Goal: Complete application form

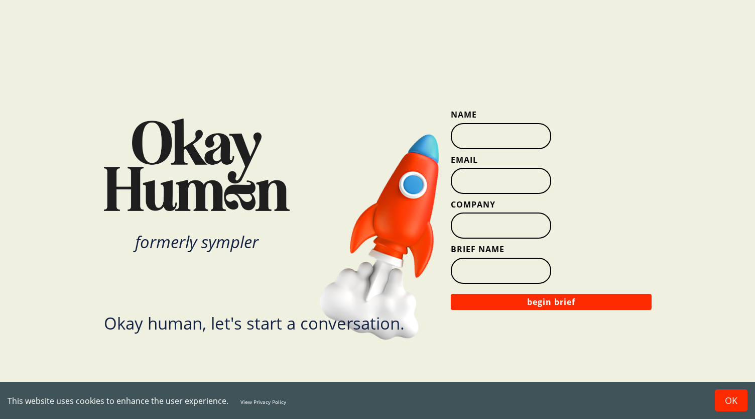
click at [490, 139] on input "Name" at bounding box center [501, 136] width 100 height 26
type input "[PERSON_NAME]"
click at [478, 177] on input "Email" at bounding box center [501, 181] width 100 height 26
type input "[EMAIL_ADDRESS][DOMAIN_NAME]"
type input "Chemistry"
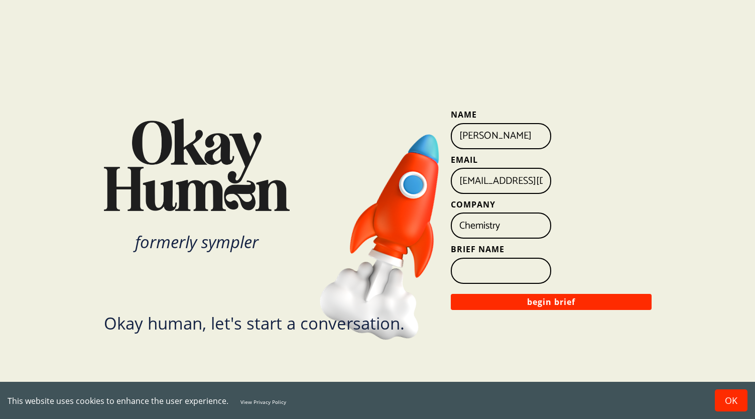
click at [482, 270] on input "Brief Name" at bounding box center [501, 271] width 100 height 26
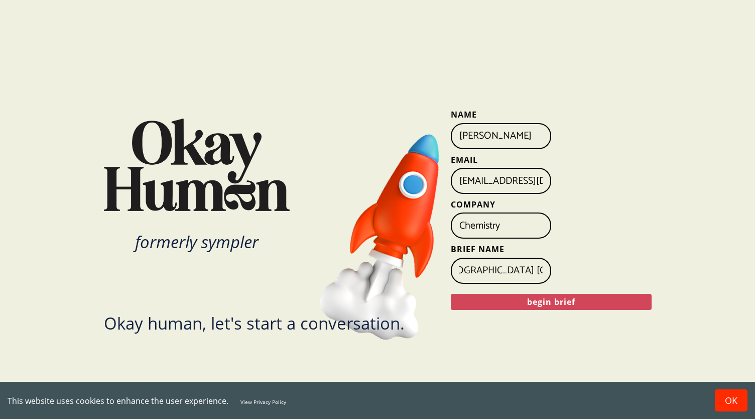
scroll to position [0, 15]
type input "[GEOGRAPHIC_DATA] [GEOGRAPHIC_DATA] Local IYKYK"
click at [520, 303] on button "begin brief" at bounding box center [551, 302] width 201 height 16
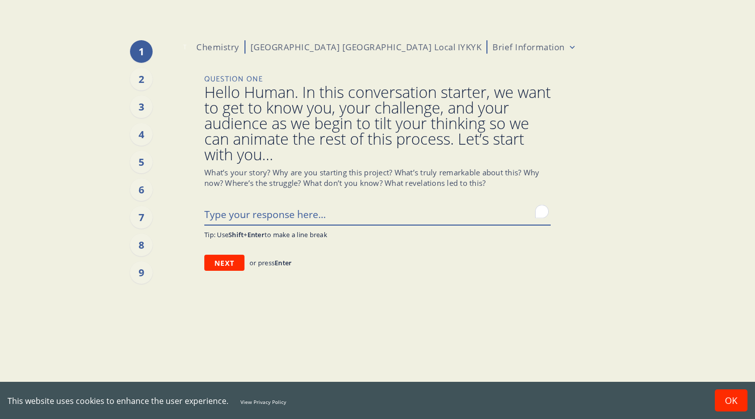
type textarea "x"
type textarea "W"
type textarea "x"
type textarea "We"
type textarea "x"
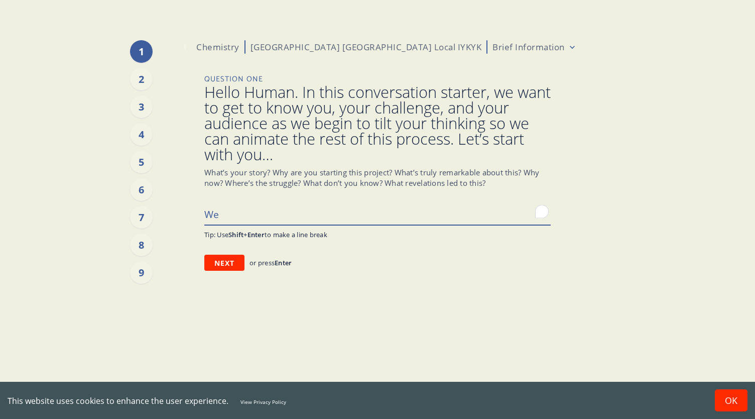
type textarea "We'"
type textarea "x"
type textarea "We'r"
type textarea "x"
type textarea "We're"
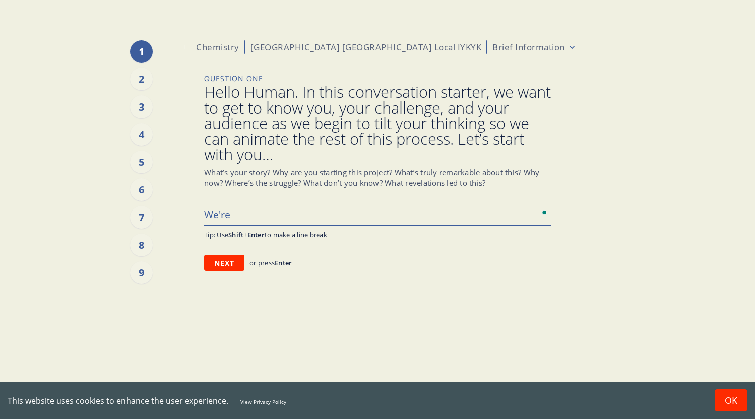
type textarea "x"
type textarea "We're"
type textarea "x"
type textarea "We're p"
type textarea "x"
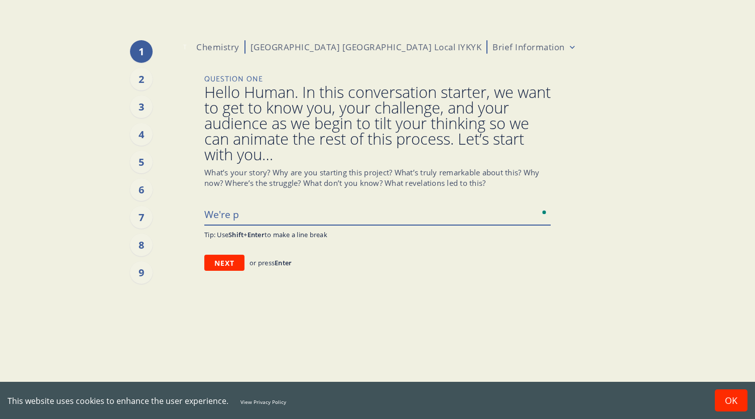
type textarea "We're pi"
type textarea "x"
type textarea "We're p"
type textarea "x"
type textarea "We're"
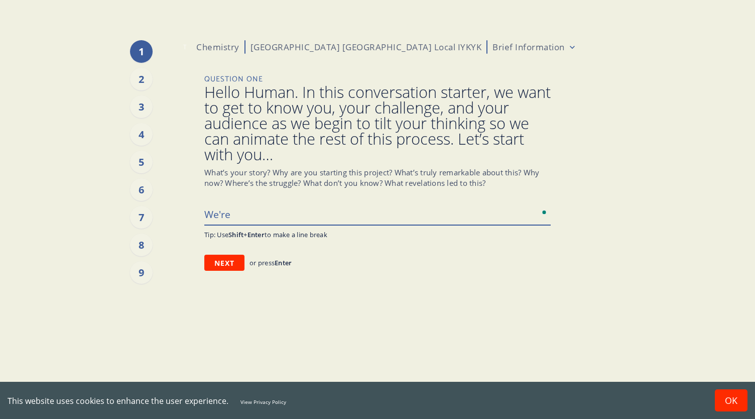
type textarea "x"
type textarea "We're"
type textarea "x"
type textarea "We'r"
type textarea "x"
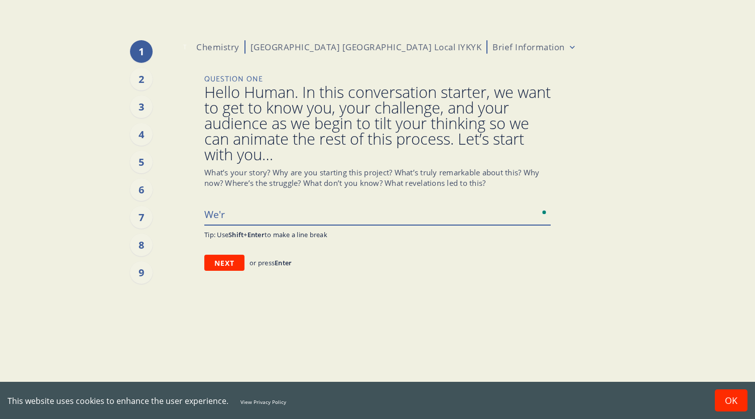
type textarea "We'"
type textarea "x"
type textarea "We"
type textarea "x"
type textarea "W"
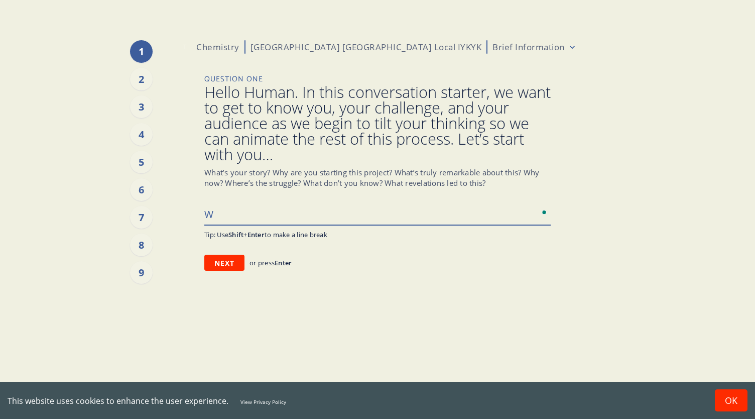
type textarea "x"
type textarea "Ch"
type textarea "x"
type textarea "Che"
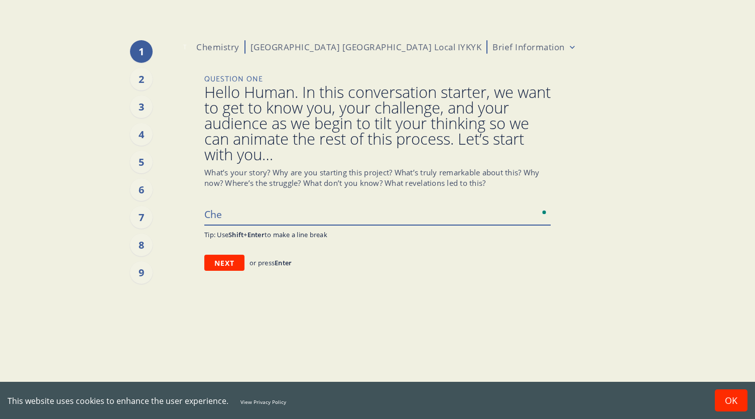
type textarea "x"
type textarea "Chem"
type textarea "x"
type textarea "Chemi"
type textarea "x"
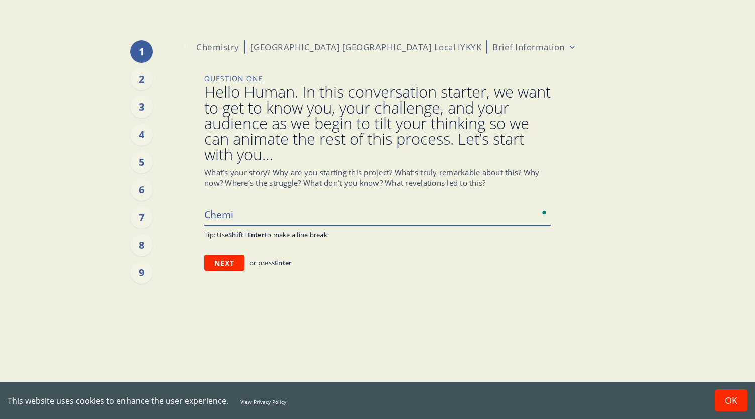
type textarea "Chemis"
type textarea "x"
type textarea "Chemisty"
type textarea "x"
type textarea "Chemistyr"
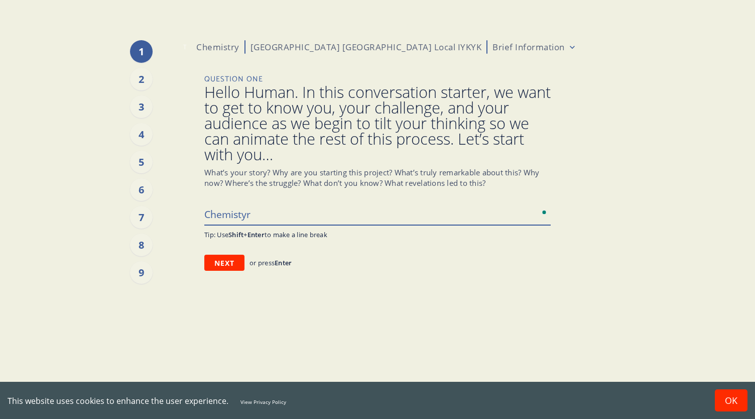
type textarea "x"
type textarea "Chemistyr"
type textarea "x"
type textarea "Chemistyr"
type textarea "x"
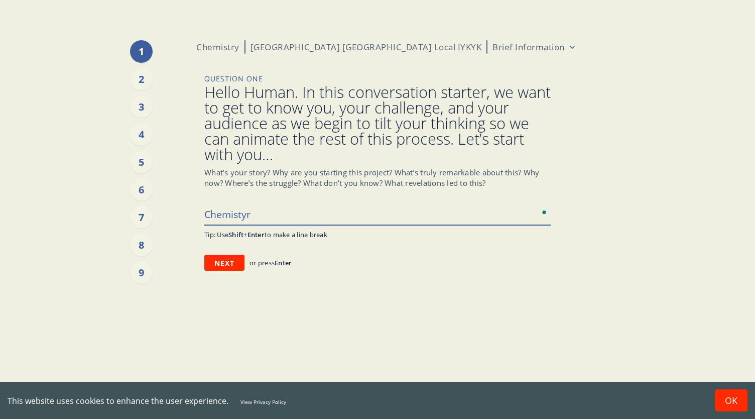
type textarea "Chemisty"
type textarea "x"
type textarea "Chemist"
type textarea "x"
type textarea "Chemistr"
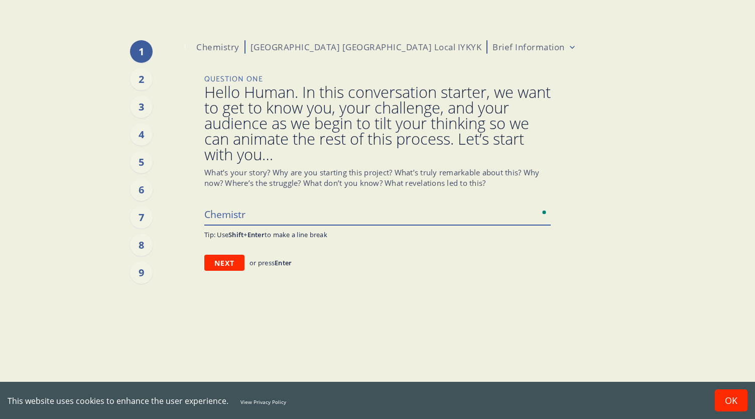
type textarea "x"
type textarea "Chemistry"
type textarea "x"
type textarea "Chemistry"
type textarea "x"
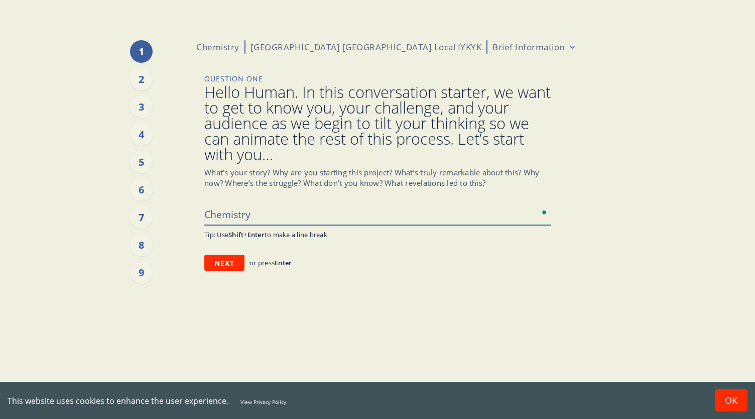
type textarea "Chemistry i"
type textarea "x"
type textarea "Chemistry is"
type textarea "x"
type textarea "Chemistry is"
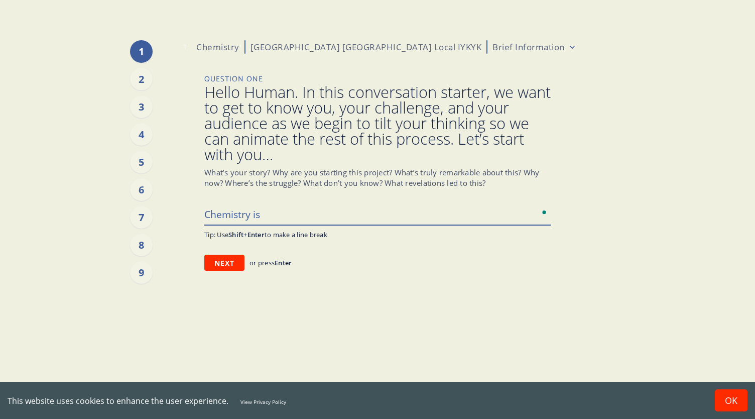
type textarea "x"
type textarea "Chemistry is p"
type textarea "x"
type textarea "Chemistry is pi"
type textarea "x"
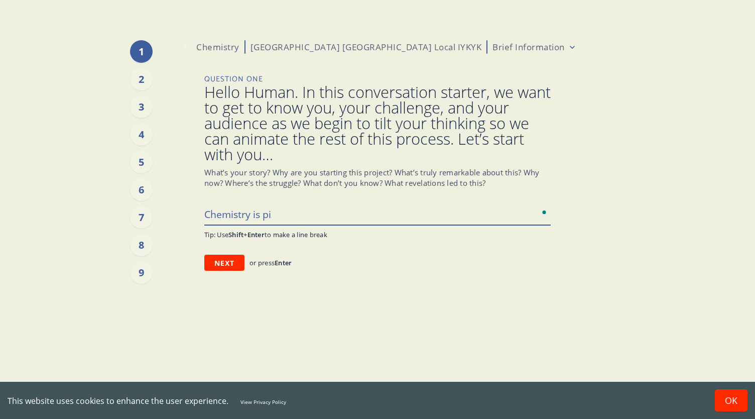
type textarea "Chemistry is pit"
type textarea "x"
type textarea "Chemistry is pitc"
type textarea "x"
type textarea "Chemistry is pitch"
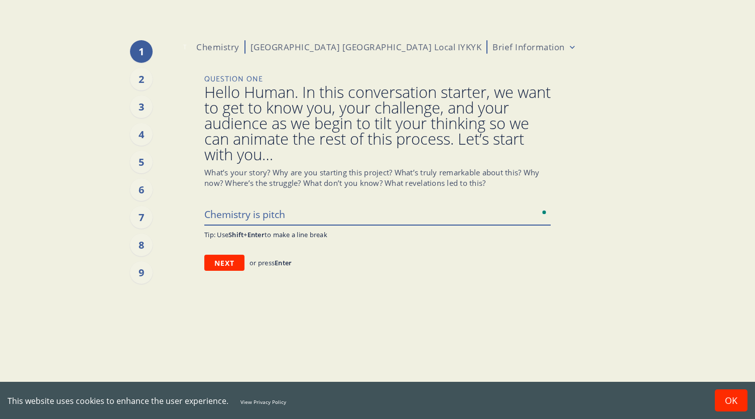
type textarea "x"
type textarea "Chemistry is pitchi"
type textarea "x"
type textarea "Chemistry is pitchin"
type textarea "x"
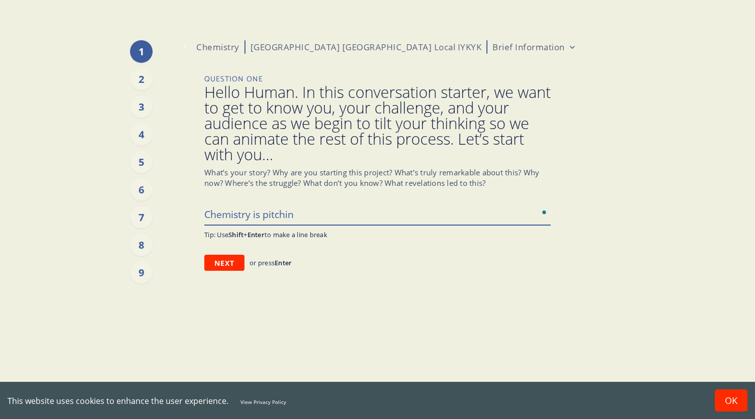
type textarea "Chemistry is pitching"
type textarea "x"
type textarea "Chemistry is pitching"
type textarea "x"
type textarea "Chemistry is pitching Ha"
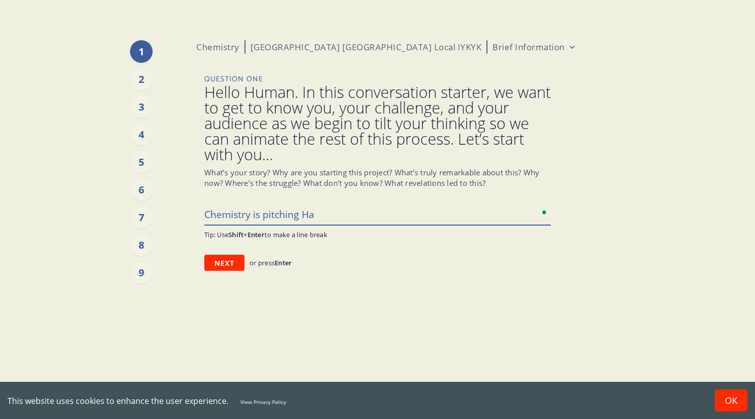
type textarea "x"
type textarea "Chemistry is pitching Hat"
type textarea "x"
type textarea "Chemistry is pitching [PERSON_NAME]"
type textarea "x"
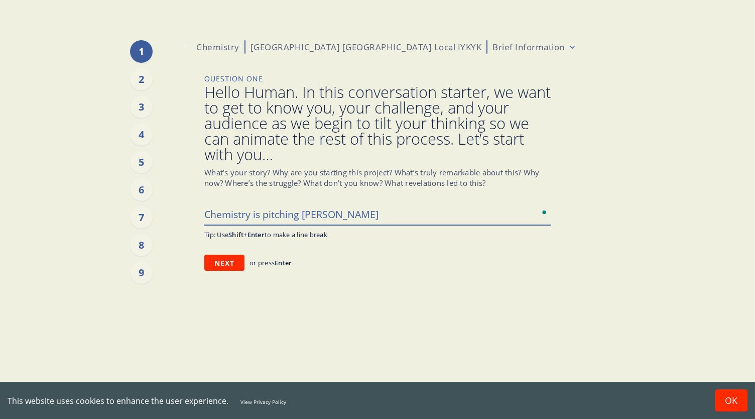
type textarea "Chemistry is pitching Hatti"
type textarea "x"
type textarea "Chemistry is pitching [PERSON_NAME]"
type textarea "x"
type textarea "Chemistry is pitching [PERSON_NAME]"
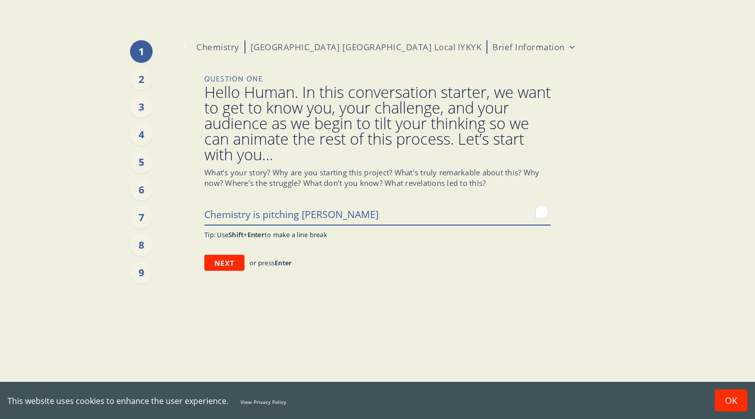
type textarea "x"
type textarea "Chemistry is pitching [PERSON_NAME]"
type textarea "x"
type textarea "Chemistry is pitching [PERSON_NAME]'"
type textarea "x"
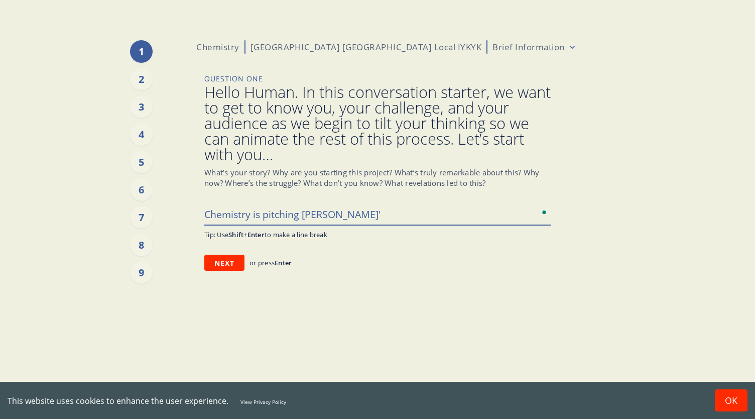
type textarea "Chemistry is pitching [PERSON_NAME]'s"
type textarea "x"
type textarea "Chemistry is pitching [PERSON_NAME]'s"
type textarea "x"
type textarea "Chemistry is pitching [PERSON_NAME]'s s"
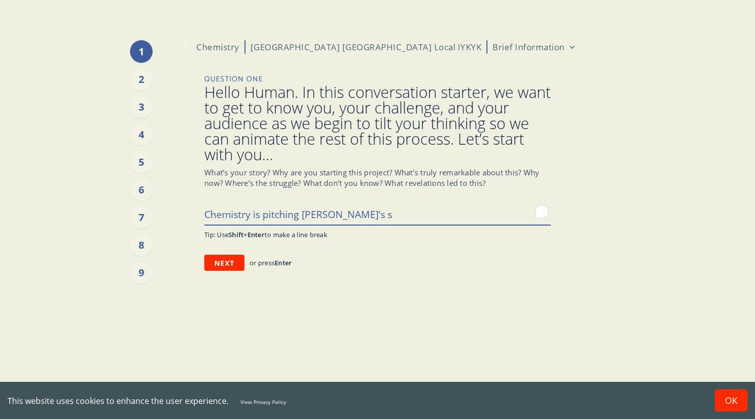
type textarea "x"
type textarea "Chemistry is pitching [PERSON_NAME]'s so"
type textarea "x"
type textarea "Chemistry is pitching [PERSON_NAME]'s soc"
type textarea "x"
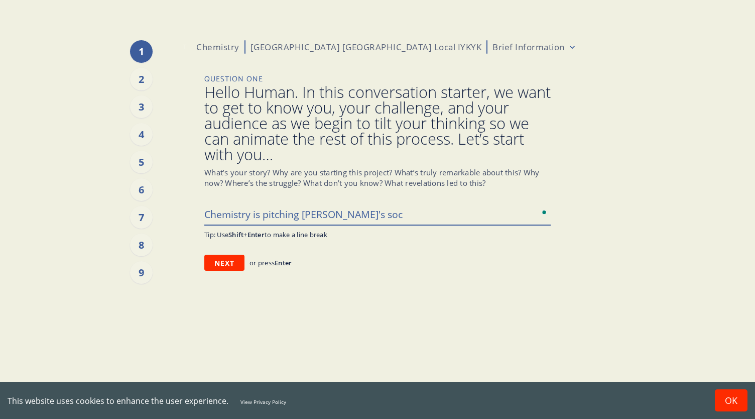
type textarea "Chemistry is pitching [PERSON_NAME]'s soci"
type textarea "x"
type textarea "Chemistry is pitching [PERSON_NAME]'s soc"
type textarea "x"
type textarea "Chemistry is pitching [PERSON_NAME]'s so"
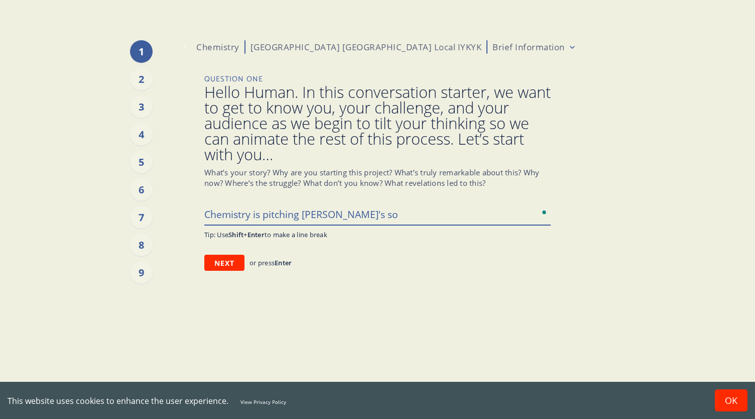
type textarea "x"
type textarea "Chemistry is pitching [PERSON_NAME]'s s"
type textarea "x"
type textarea "Chemistry is pitching [PERSON_NAME]'s"
type textarea "x"
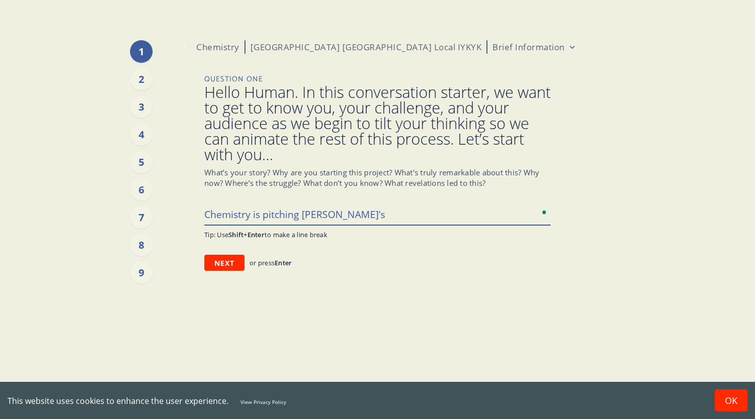
type textarea "Chemistry is pitching [PERSON_NAME]'s H"
type textarea "x"
type textarea "Chemistry is pitching [PERSON_NAME]'s Ho"
type textarea "x"
type textarea "Chemistry is pitching [PERSON_NAME]'s Hot"
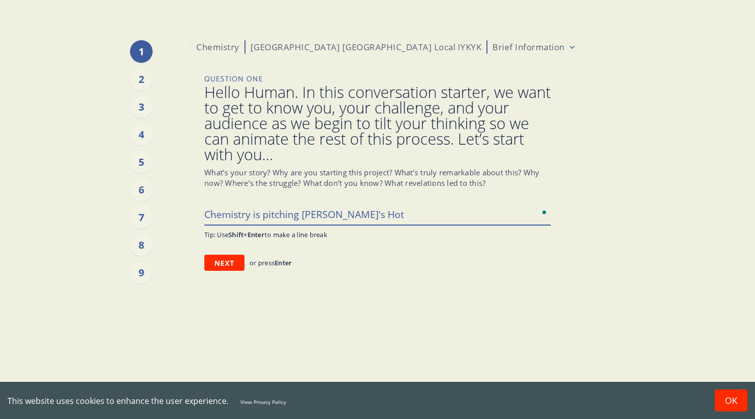
type textarea "x"
type textarea "Chemistry is pitching [PERSON_NAME]'s Hot"
type textarea "x"
type textarea "Chemistry is pitching [PERSON_NAME]'s Hot C"
type textarea "x"
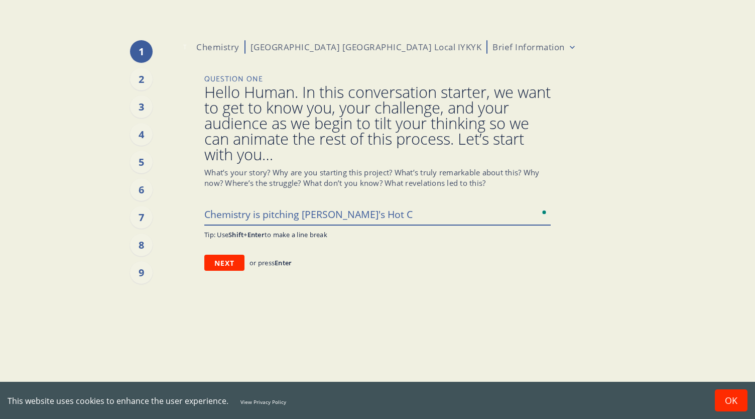
type textarea "Chemistry is pitching [PERSON_NAME]'s Hot Ch"
type textarea "x"
type textarea "Chemistry is pitching [PERSON_NAME]'s Hot Che"
type textarea "x"
type textarea "Chemistry is pitching [PERSON_NAME]'s Hot Chec"
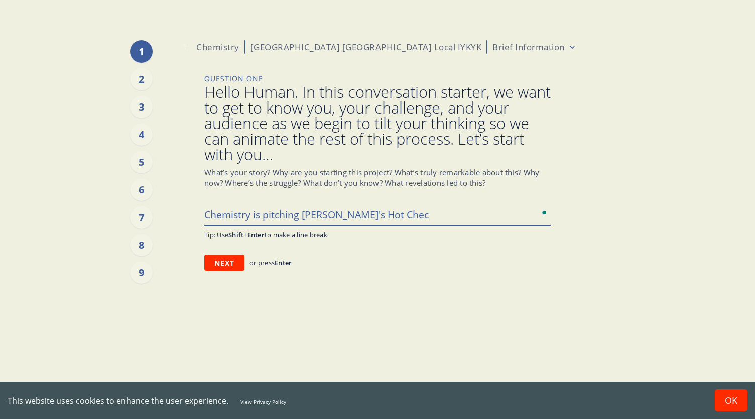
type textarea "x"
type textarea "Chemistry is pitching [PERSON_NAME]'s Hot Check"
type textarea "x"
type textarea "Chemistry is pitching [PERSON_NAME]'s Hot Chec"
type textarea "x"
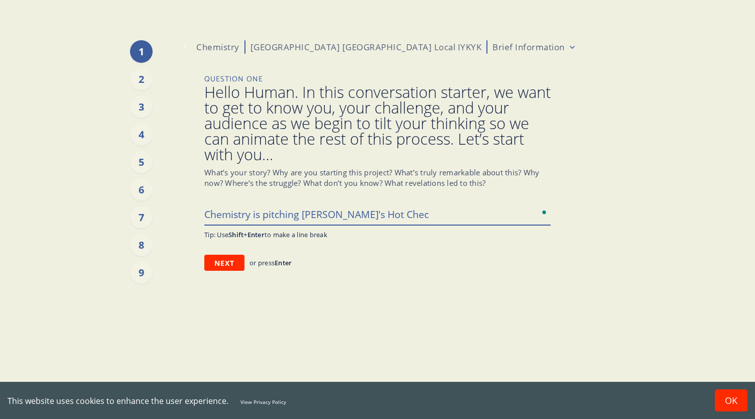
type textarea "Chemistry is pitching [PERSON_NAME]'s Hot Che"
type textarea "x"
type textarea "Chemistry is pitching [PERSON_NAME]'s Hot Ch"
type textarea "x"
type textarea "Chemistry is pitching [PERSON_NAME]'s Hot Chic"
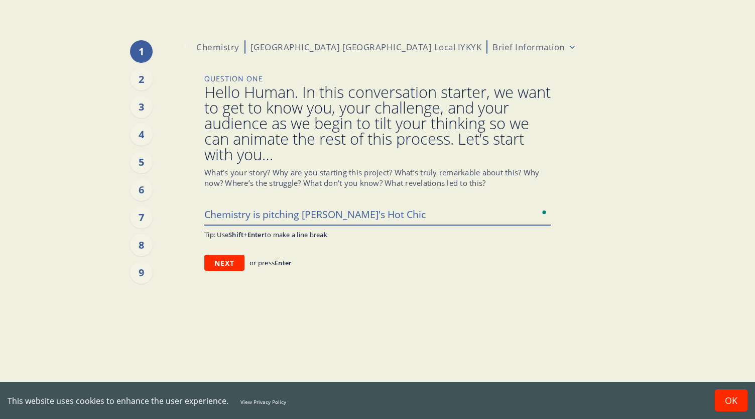
type textarea "x"
type textarea "Chemistry is pitching [PERSON_NAME]'s Hot [DEMOGRAPHIC_DATA]"
type textarea "x"
type textarea "Chemistry is pitching [PERSON_NAME]'s Hot Chicke"
type textarea "x"
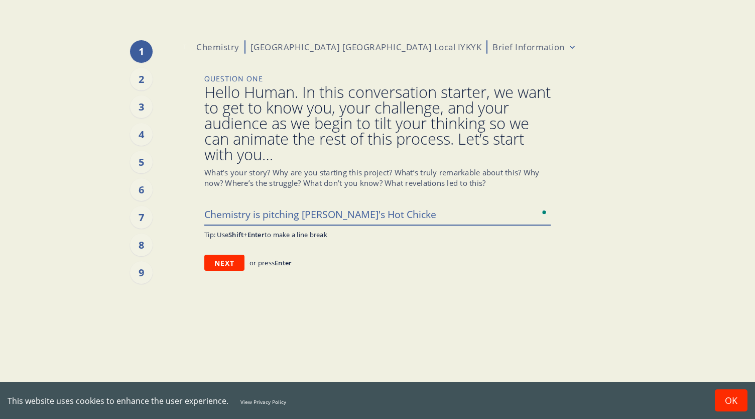
type textarea "Chemistry is pitching [PERSON_NAME] B's Hot Chicken"
type textarea "x"
type textarea "Chemistry is pitching [PERSON_NAME] B's Hot Chicken"
type textarea "x"
type textarea "Chemistry is pitching [PERSON_NAME]'s Hot Chicken S"
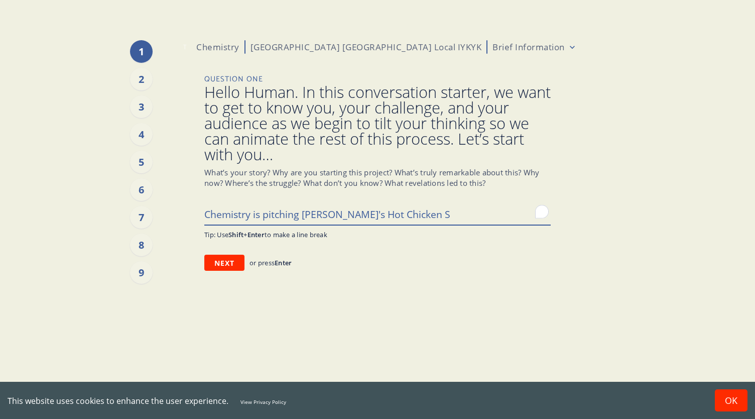
type textarea "x"
type textarea "Chemistry is pitching [PERSON_NAME] B's Hot Chicken So"
type textarea "x"
type textarea "Chemistry is pitching [PERSON_NAME] B's Hot Chicken Soc"
type textarea "x"
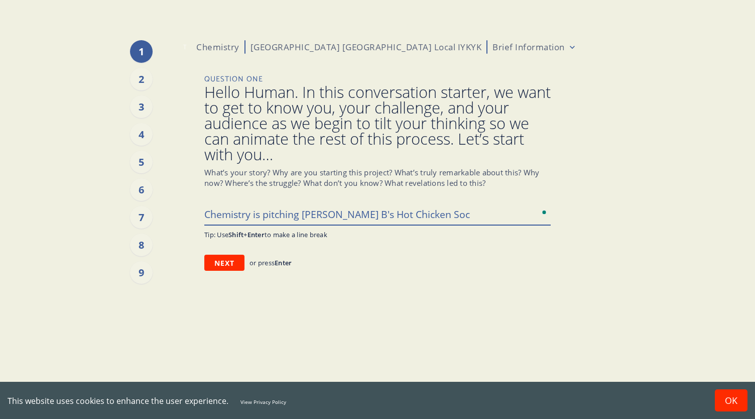
type textarea "Chemistry is pitching [PERSON_NAME] B's Hot Chicken Soci"
type textarea "x"
type textarea "Chemistry is pitching [PERSON_NAME] B's Hot Chicken [PERSON_NAME]"
type textarea "x"
type textarea "Chemistry is pitching [PERSON_NAME]'s Hot Chicken Social"
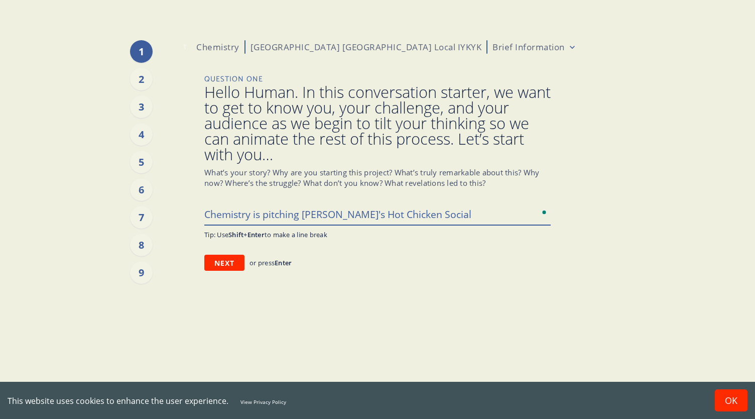
type textarea "x"
type textarea "Chemistry is pitching [PERSON_NAME]'s Hot Chicken Social"
type textarea "x"
type textarea "Chemistry is pitching [PERSON_NAME]'s Hot Chicken Social M"
type textarea "x"
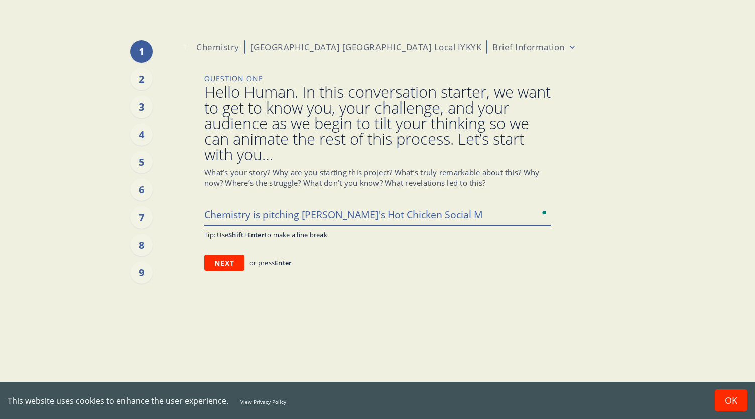
type textarea "Chemistry is pitching [PERSON_NAME]'s Hot Chicken Social Me"
type textarea "x"
type textarea "Chemistry is pitching [PERSON_NAME] B's Hot Chicken Social Med"
type textarea "x"
type textarea "Chemistry is pitching [PERSON_NAME]'s Hot Chicken Social Medi"
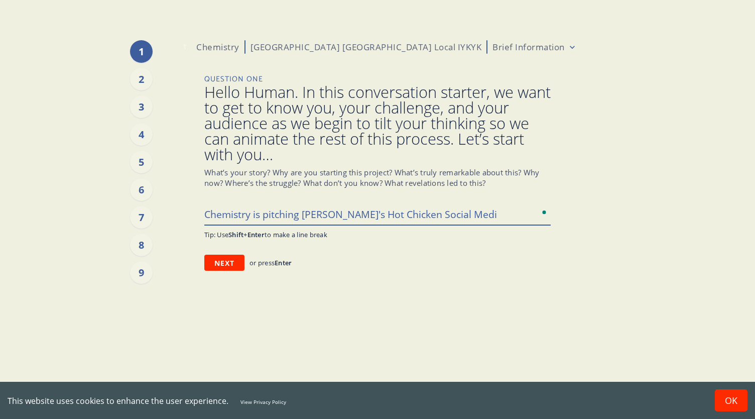
type textarea "x"
type textarea "Chemistry is pitching [PERSON_NAME]'s Hot Chicken Social Media"
type textarea "x"
type textarea "Chemistry is pitching [PERSON_NAME]'s Hot Chicken Social Media"
type textarea "x"
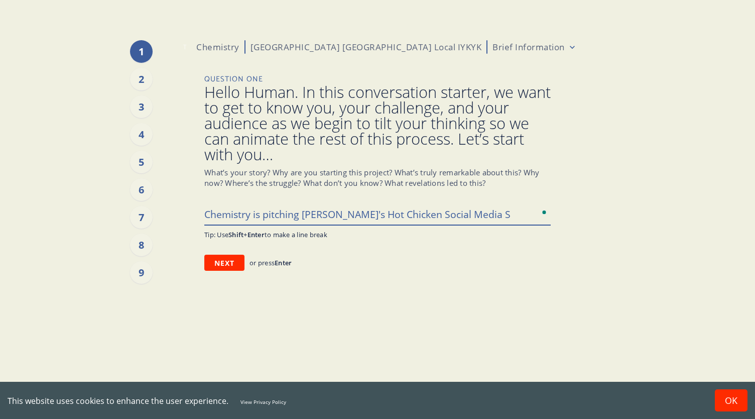
type textarea "Chemistry is pitching [PERSON_NAME]'s Hot Chicken Social Media So"
type textarea "x"
type textarea "Chemistry is pitching [PERSON_NAME]'s Hot Chicken Social Media S"
type textarea "x"
type textarea "Chemistry is pitching [PERSON_NAME]'s Hot Chicken Social Media"
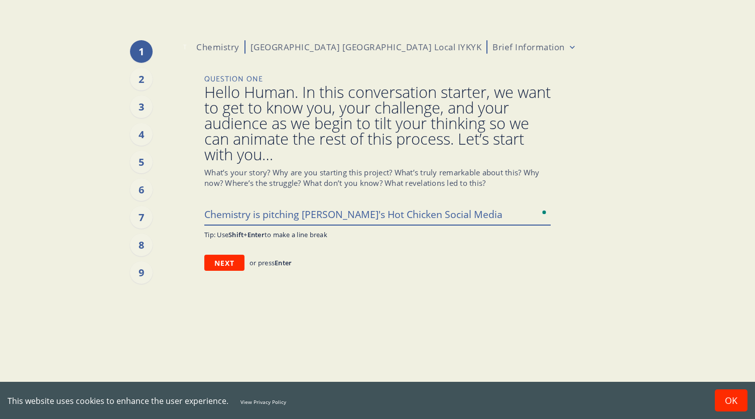
type textarea "x"
type textarea "Chemistry is pitching [PERSON_NAME]'s Hot Chicken Social Media a"
type textarea "x"
type textarea "Chemistry is pitching [PERSON_NAME]'s Hot Chicken Social Media ac"
type textarea "x"
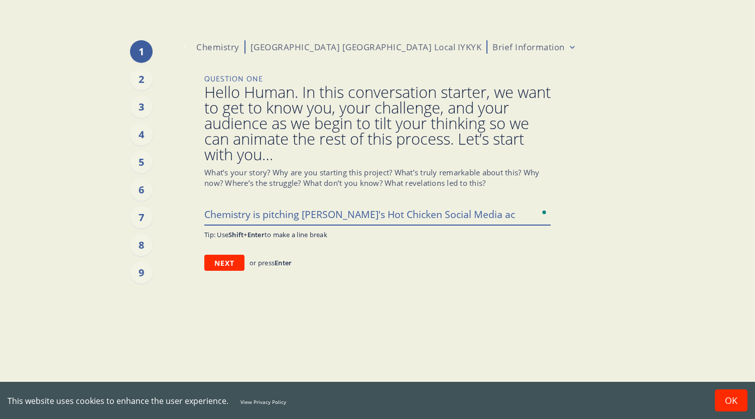
type textarea "Chemistry is pitching [PERSON_NAME]'s Hot Chicken Social Media acc"
type textarea "x"
type textarea "Chemistry is pitching [PERSON_NAME]'s Hot Chicken Social Media acco"
type textarea "x"
type textarea "Chemistry is pitching [PERSON_NAME]'s Hot Chicken Social Media accou"
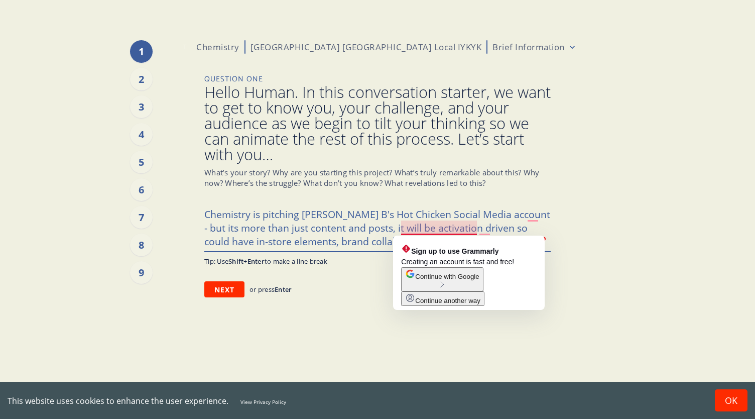
click at [449, 227] on textarea "Chemistry is pitching [PERSON_NAME] B's Hot Chicken Social Media account - but …" at bounding box center [377, 227] width 346 height 48
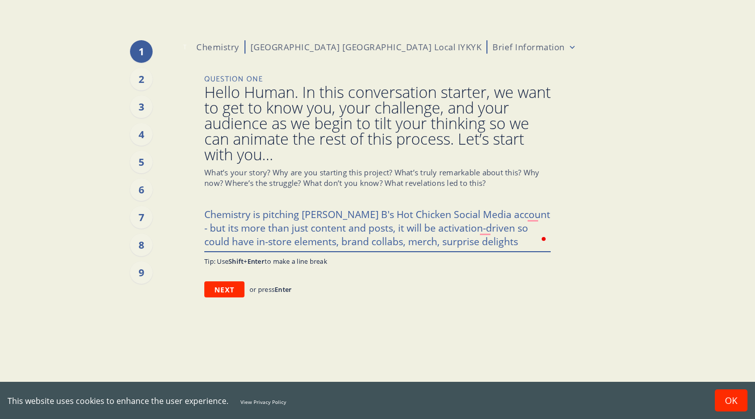
click at [493, 227] on textarea "Chemistry is pitching [PERSON_NAME] B's Hot Chicken Social Media account - but …" at bounding box center [377, 227] width 346 height 48
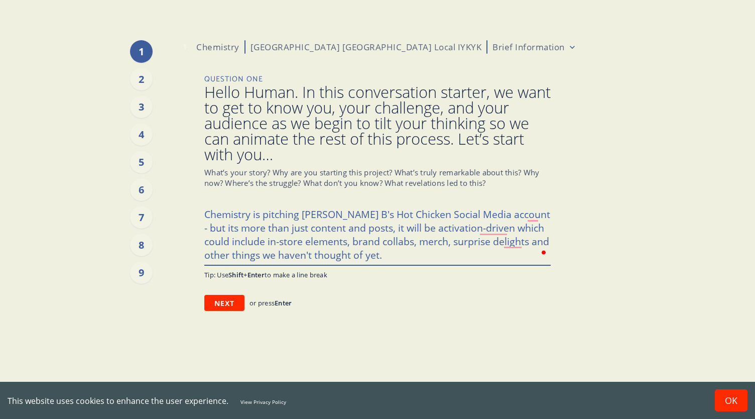
click at [502, 216] on textarea "Chemistry is pitching [PERSON_NAME] B's Hot Chicken Social Media account - but …" at bounding box center [377, 233] width 346 height 61
paste textarea "[URL][DOMAIN_NAME]"
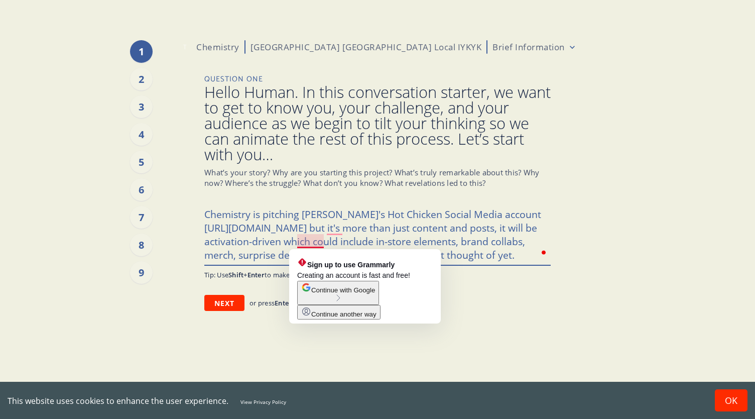
click at [313, 245] on textarea "Chemistry is pitching [PERSON_NAME]'s Hot Chicken Social Media account [URL][DO…" at bounding box center [377, 233] width 346 height 61
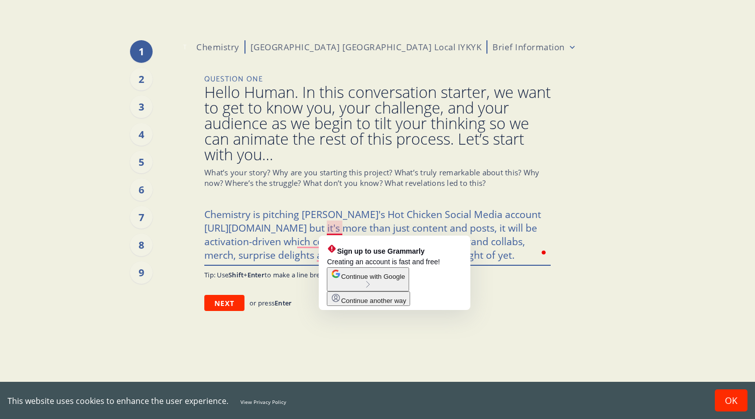
click at [325, 228] on textarea "Chemistry is pitching [PERSON_NAME]'s Hot Chicken Social Media account [URL][DO…" at bounding box center [377, 233] width 346 height 61
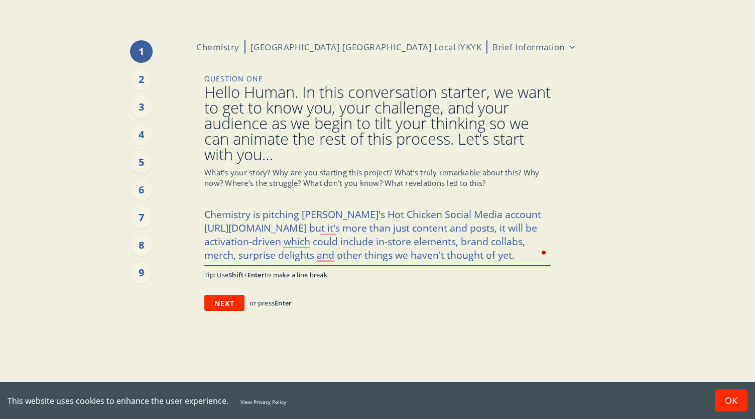
click at [325, 228] on textarea "Chemistry is pitching [PERSON_NAME]'s Hot Chicken Social Media account [URL][DO…" at bounding box center [377, 233] width 346 height 61
click at [352, 228] on textarea "Chemistry is pitching [PERSON_NAME]'s Hot Chicken Social Media account [URL][DO…" at bounding box center [377, 233] width 346 height 61
click at [519, 253] on textarea "Chemistry is pitching [PERSON_NAME]'s Hot Chicken Social Media account [URL][DO…" at bounding box center [377, 233] width 346 height 61
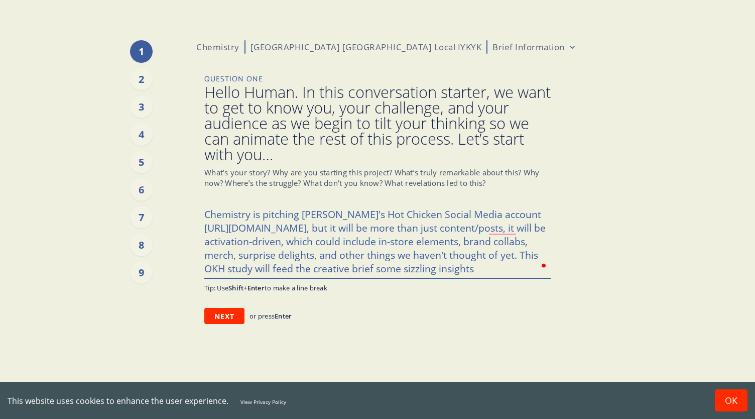
click at [228, 269] on textarea "Chemistry is pitching [PERSON_NAME]'s Hot Chicken Social Media account [URL][DO…" at bounding box center [377, 240] width 346 height 74
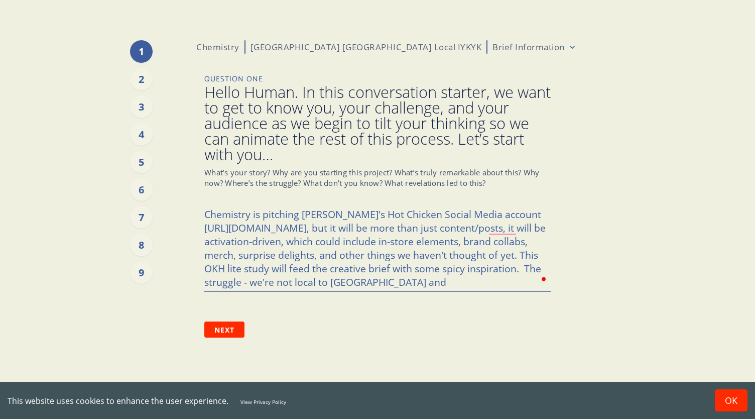
click at [694, 79] on main "1 2 3 4 5 6 7 8 9 T Chemistry [GEOGRAPHIC_DATA] [GEOGRAPHIC_DATA] Local IYKYK B…" at bounding box center [377, 209] width 755 height 419
click at [392, 284] on textarea "Chemistry is pitching [PERSON_NAME]'s Hot Chicken Social Media account [URL][DO…" at bounding box center [377, 247] width 346 height 88
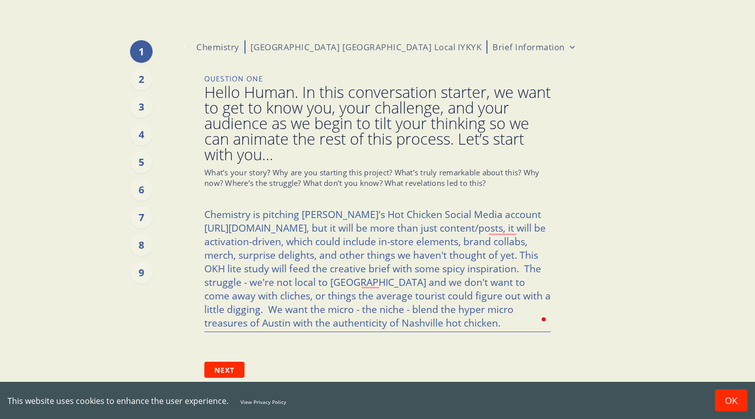
click at [663, 157] on div "1 2 3 4 5 6 7 8 9 T Chemistry [GEOGRAPHIC_DATA] [GEOGRAPHIC_DATA] Local IYKYK B…" at bounding box center [377, 209] width 604 height 419
click at [227, 373] on button "Next" at bounding box center [224, 369] width 40 height 16
